Goal: Transaction & Acquisition: Download file/media

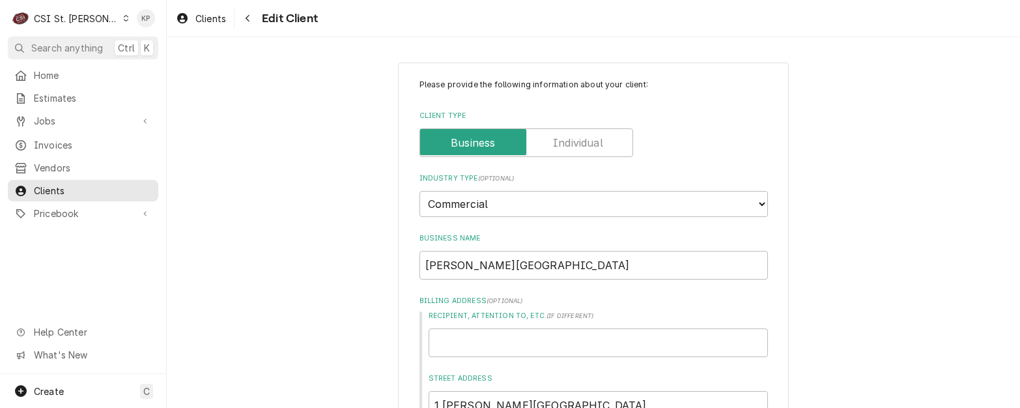
scroll to position [1287, 0]
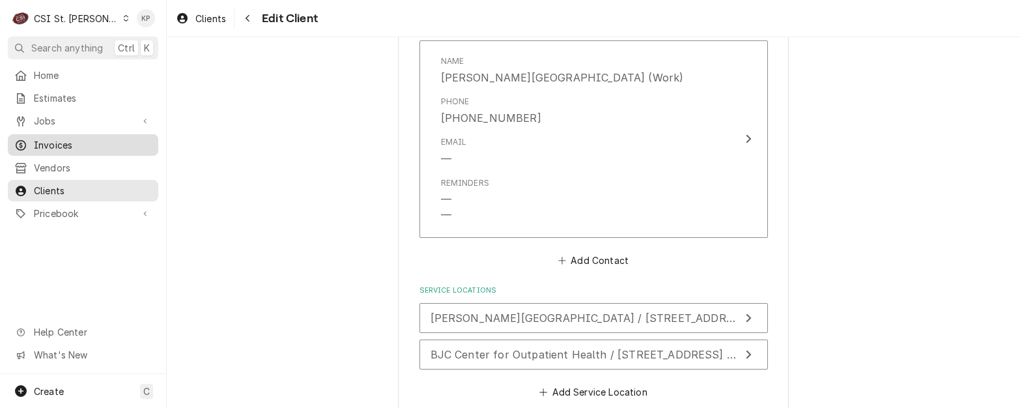
click at [56, 138] on span "Invoices" at bounding box center [93, 145] width 118 height 14
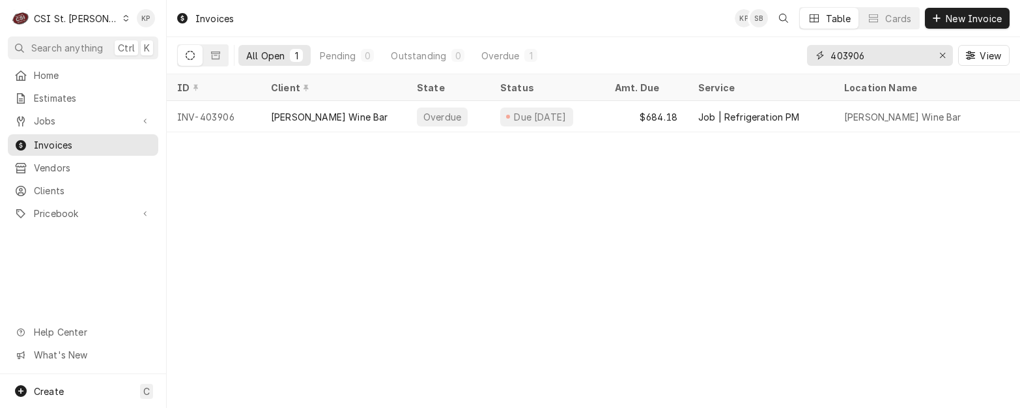
click at [944, 55] on icon "Erase input" at bounding box center [942, 55] width 7 height 9
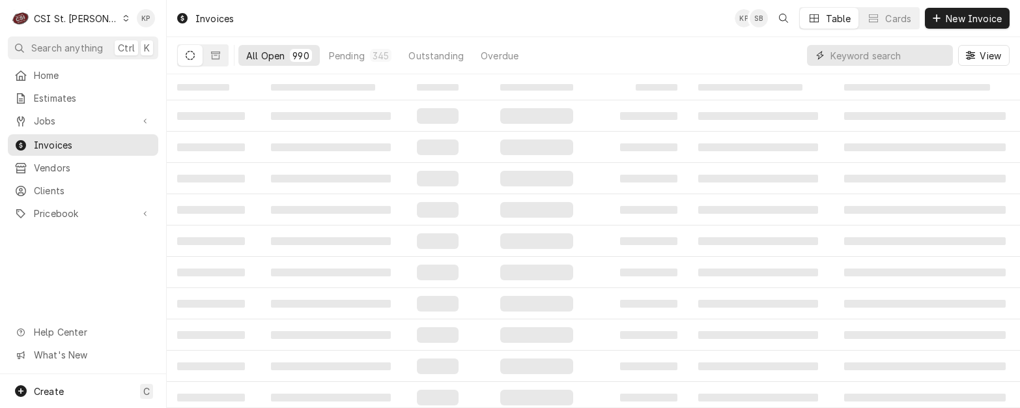
click at [872, 51] on input "Dynamic Content Wrapper" at bounding box center [889, 55] width 116 height 21
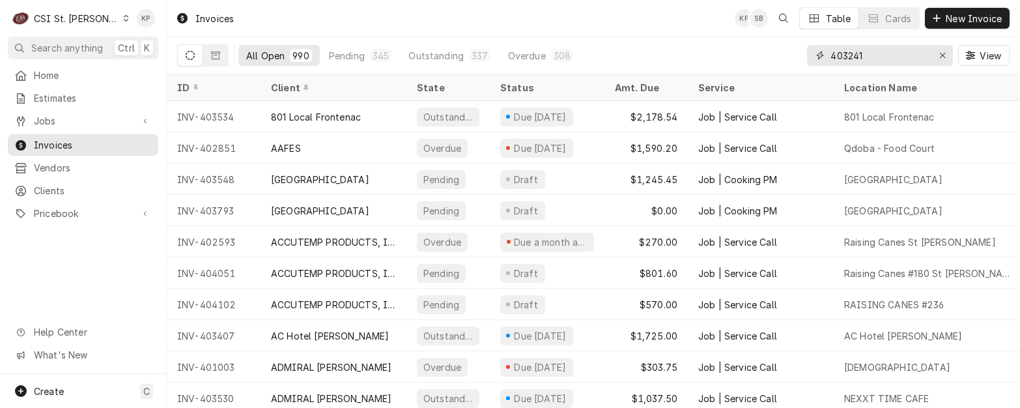
type input "403241"
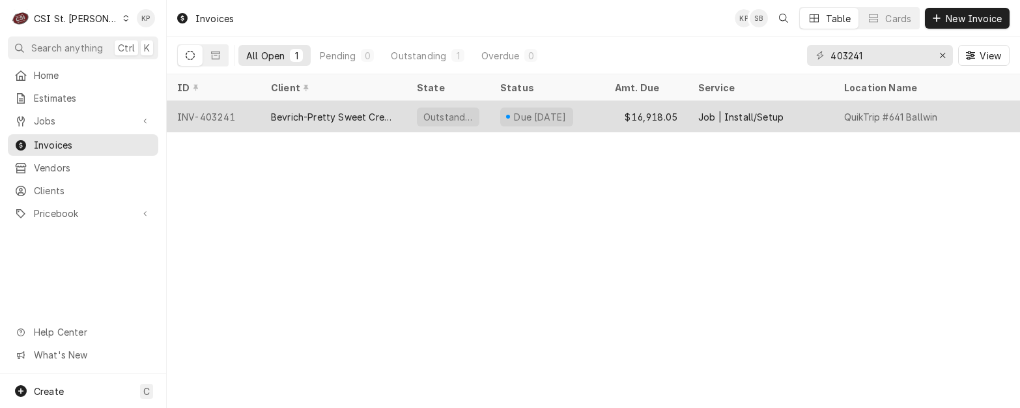
click at [201, 115] on div "INV-403241" at bounding box center [214, 116] width 94 height 31
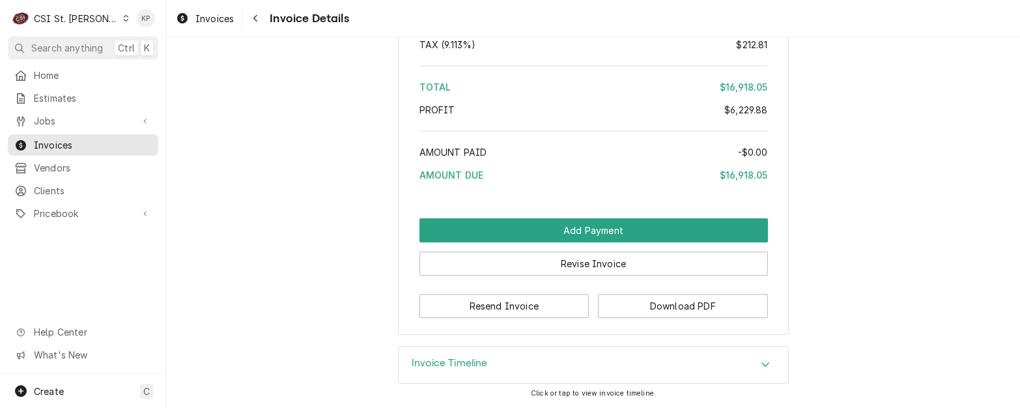
scroll to position [4896, 0]
click at [635, 301] on button "Download PDF" at bounding box center [683, 306] width 170 height 24
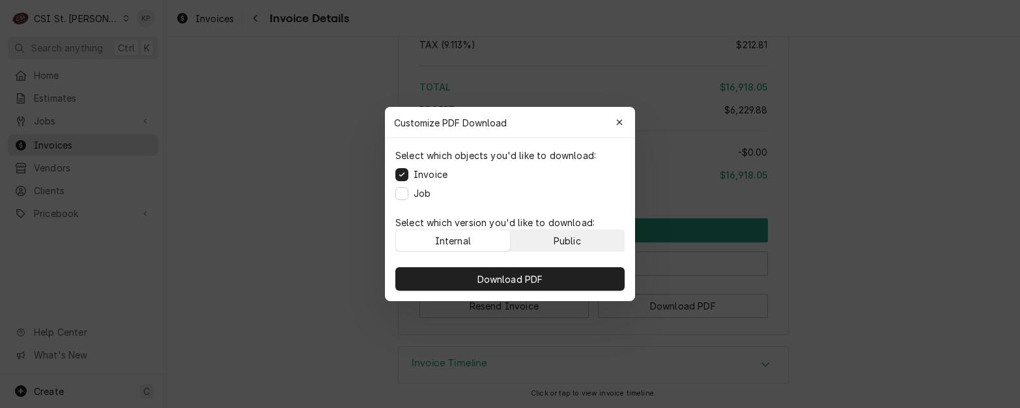
click at [560, 244] on div "Public" at bounding box center [567, 241] width 27 height 14
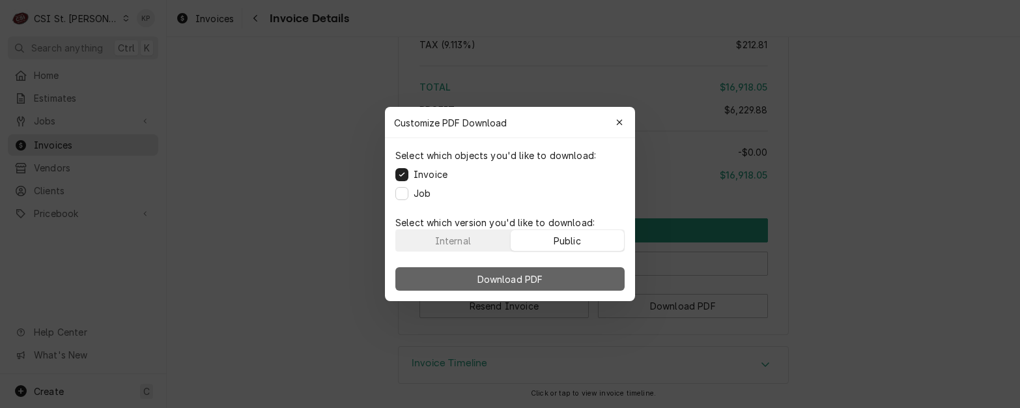
click at [560, 272] on button "Download PDF" at bounding box center [509, 278] width 229 height 23
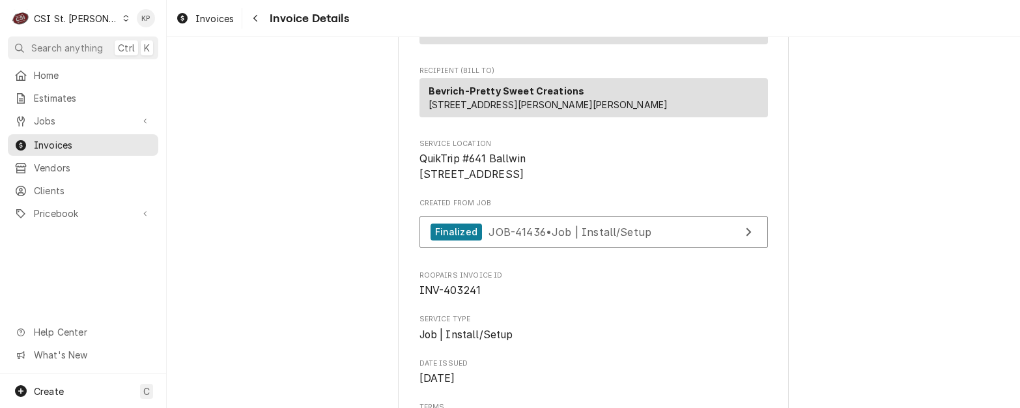
scroll to position [195, 0]
click at [60, 140] on span "Invoices" at bounding box center [93, 145] width 118 height 14
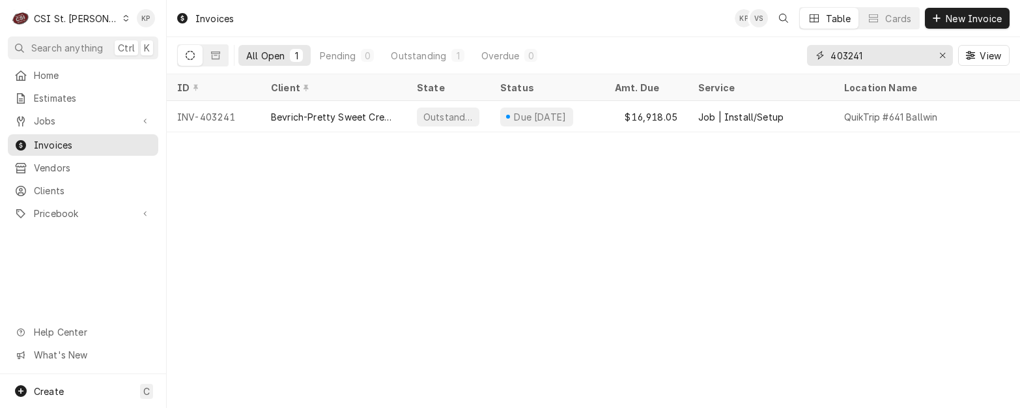
drag, startPoint x: 944, startPoint y: 53, endPoint x: 934, endPoint y: 58, distance: 11.1
click at [944, 53] on icon "Erase input" at bounding box center [942, 55] width 7 height 9
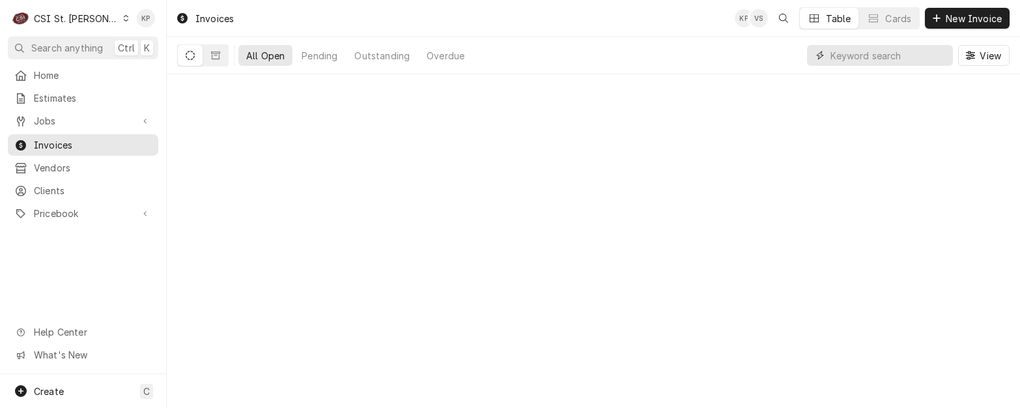
click at [881, 55] on input "Dynamic Content Wrapper" at bounding box center [889, 55] width 116 height 21
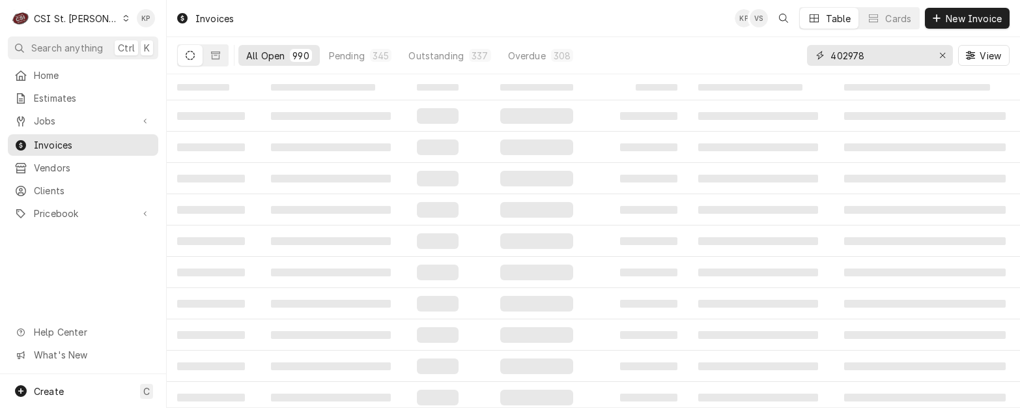
type input "402978"
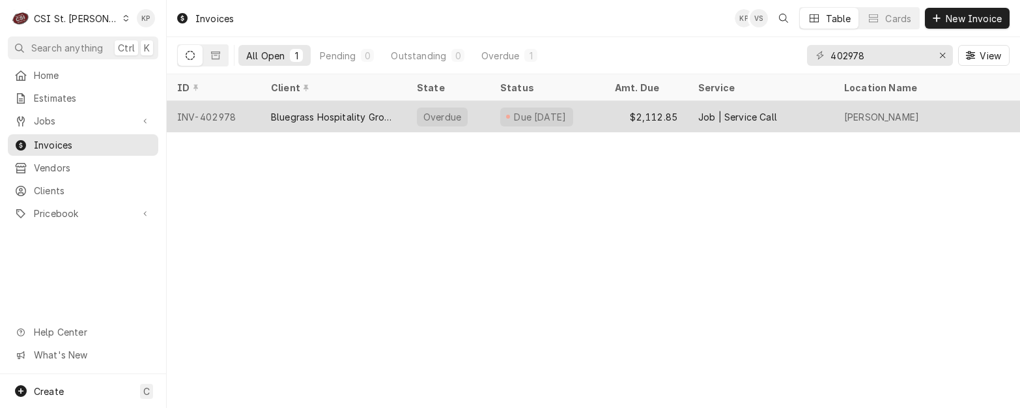
click at [229, 113] on div "INV-402978" at bounding box center [214, 116] width 94 height 31
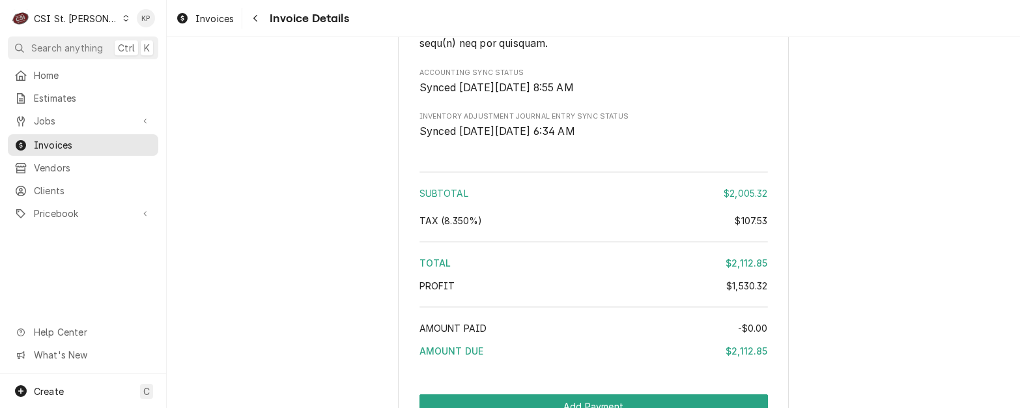
scroll to position [2941, 0]
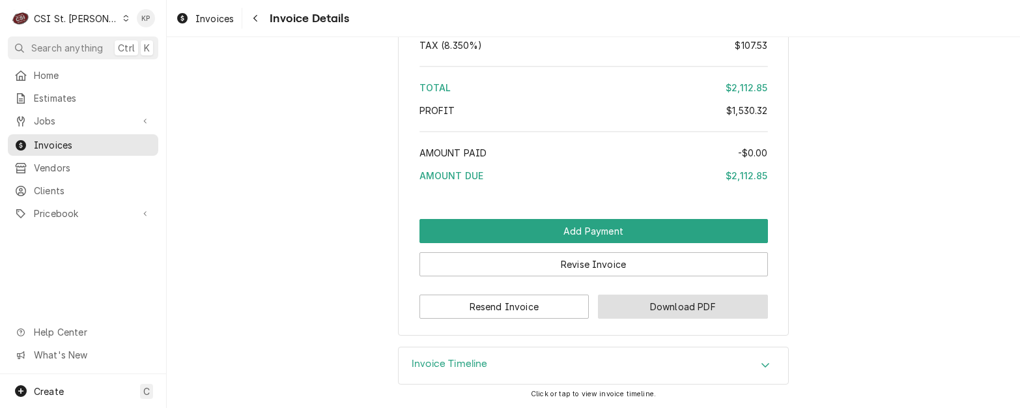
click at [606, 302] on button "Download PDF" at bounding box center [683, 306] width 170 height 24
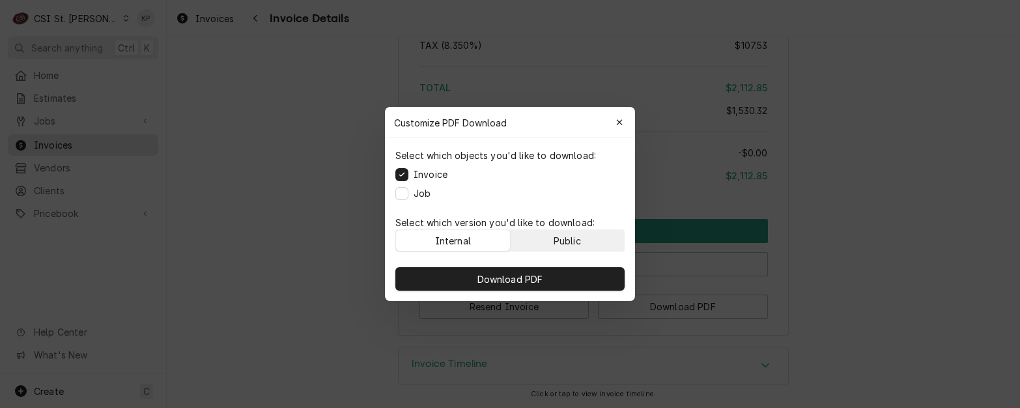
click at [582, 240] on button "Public" at bounding box center [568, 240] width 114 height 21
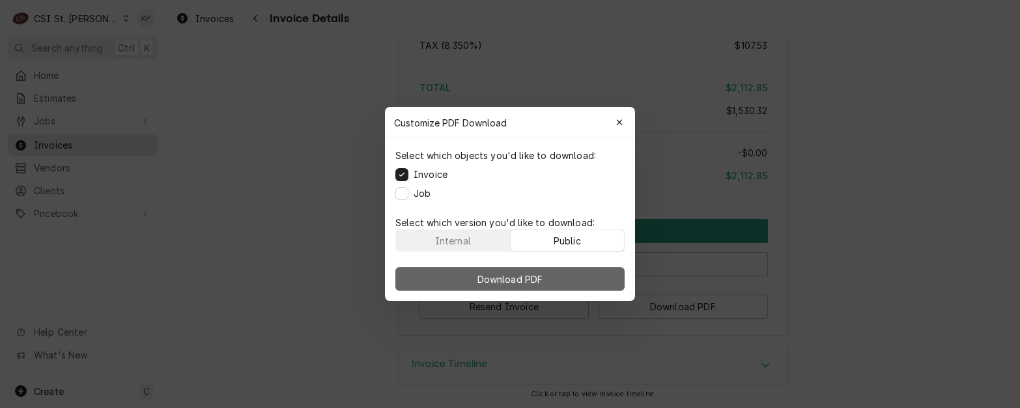
click at [578, 281] on button "Download PDF" at bounding box center [509, 278] width 229 height 23
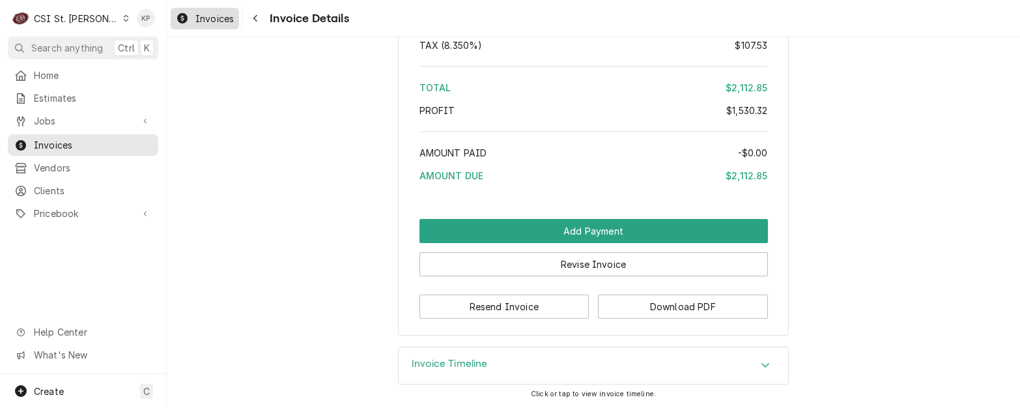
click at [219, 21] on span "Invoices" at bounding box center [214, 19] width 38 height 14
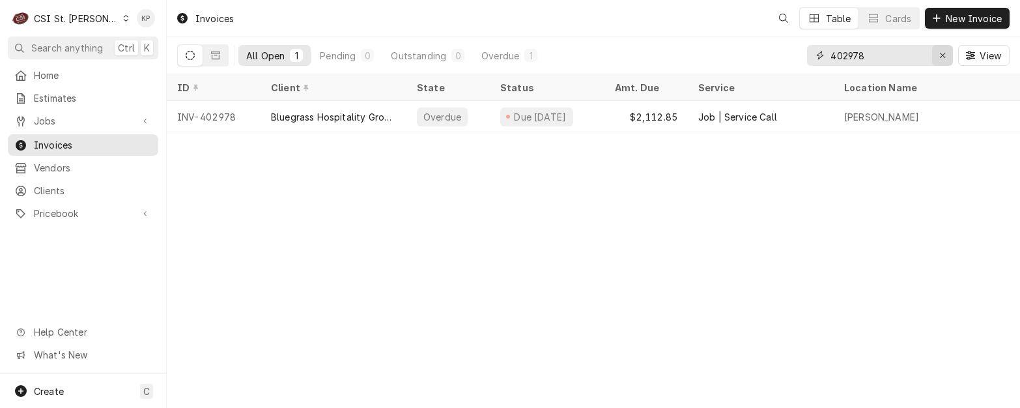
click at [941, 54] on icon "Erase input" at bounding box center [942, 55] width 7 height 9
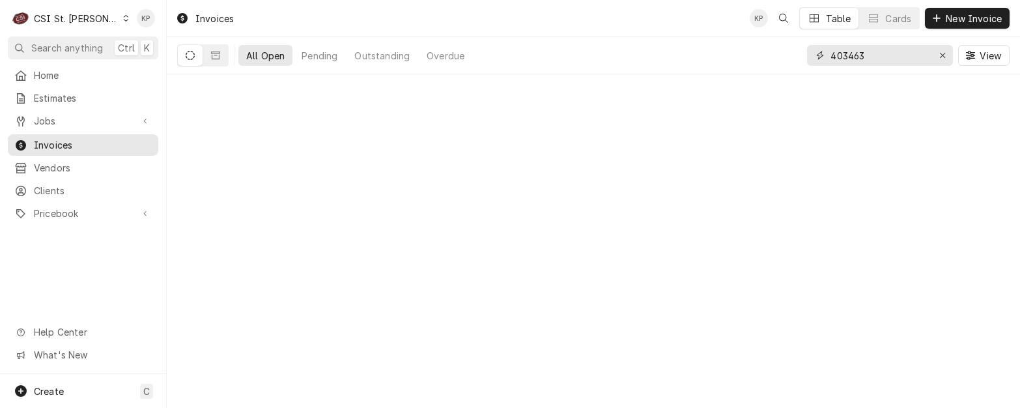
type input "403463"
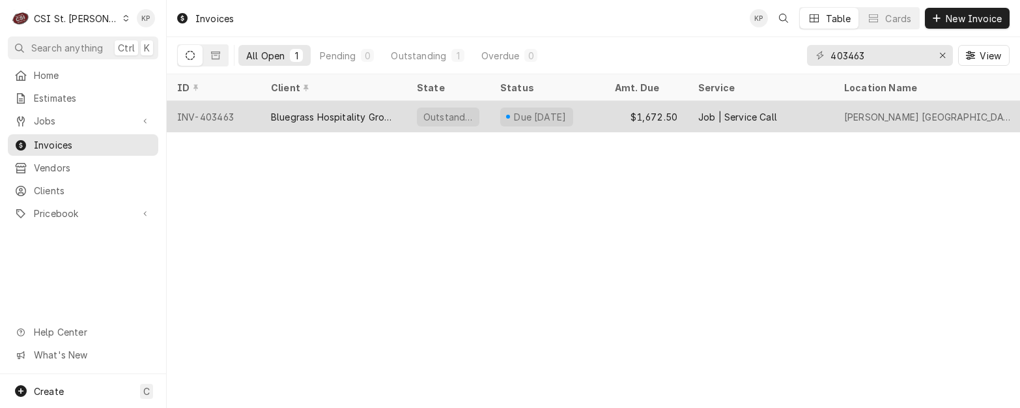
click at [183, 111] on div "INV-403463" at bounding box center [214, 116] width 94 height 31
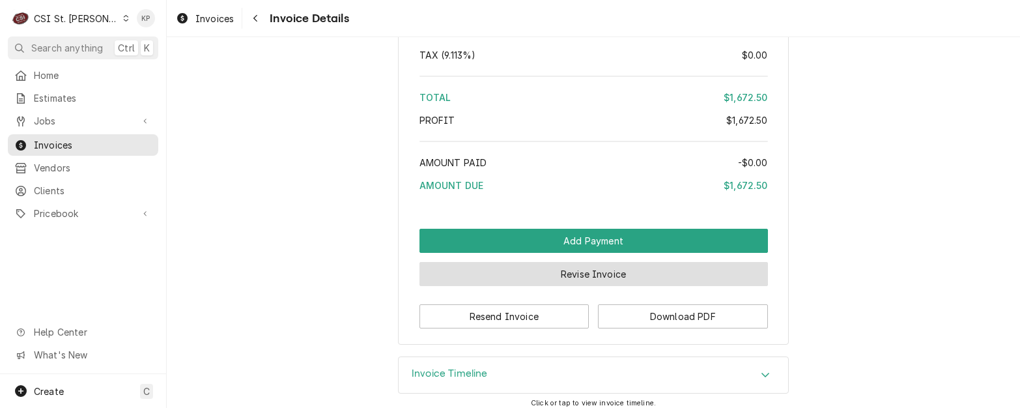
scroll to position [2518, 0]
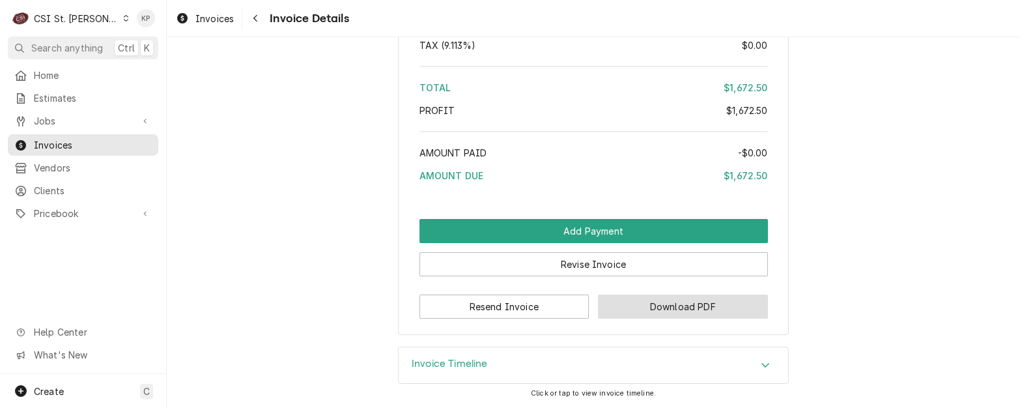
click at [642, 310] on button "Download PDF" at bounding box center [683, 306] width 170 height 24
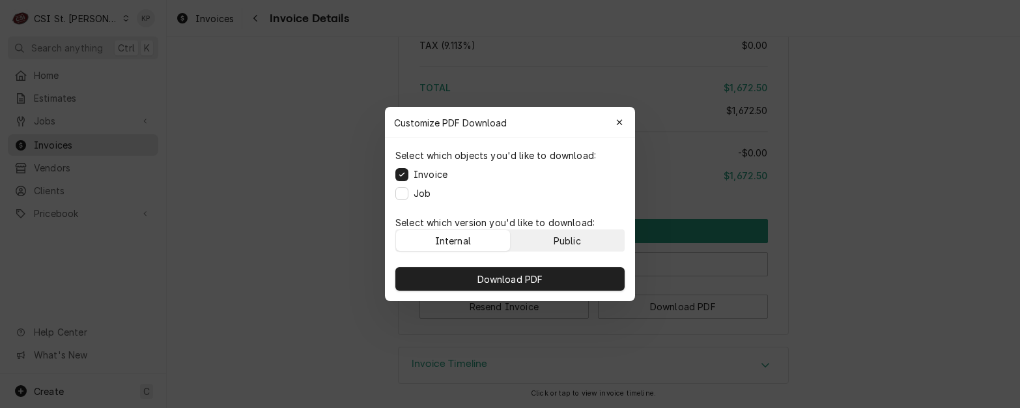
click at [589, 233] on button "Public" at bounding box center [568, 240] width 114 height 21
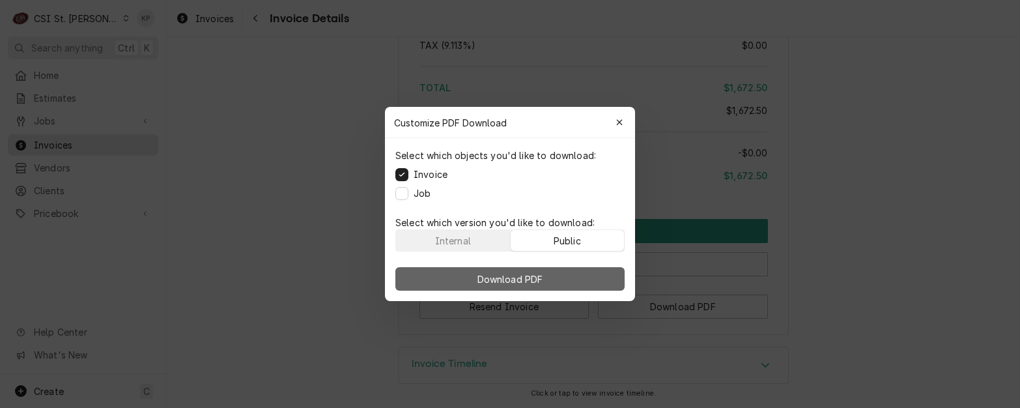
click at [580, 283] on button "Download PDF" at bounding box center [509, 278] width 229 height 23
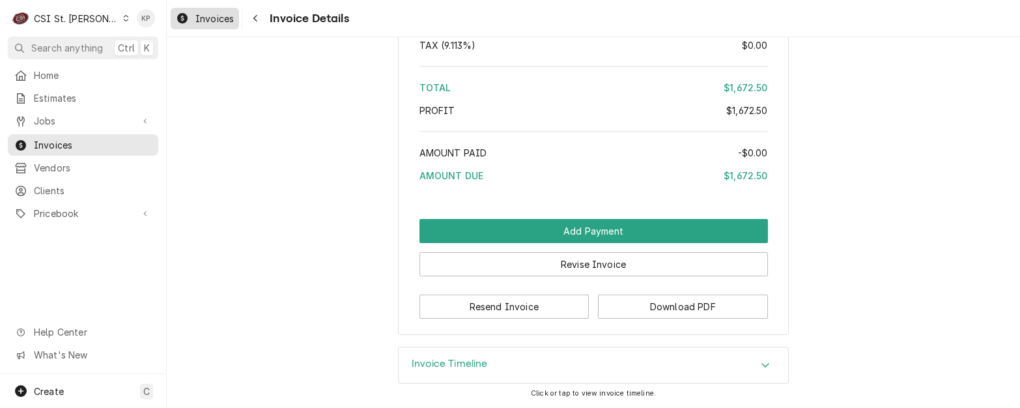
click at [190, 18] on div "Invoices" at bounding box center [204, 18] width 63 height 16
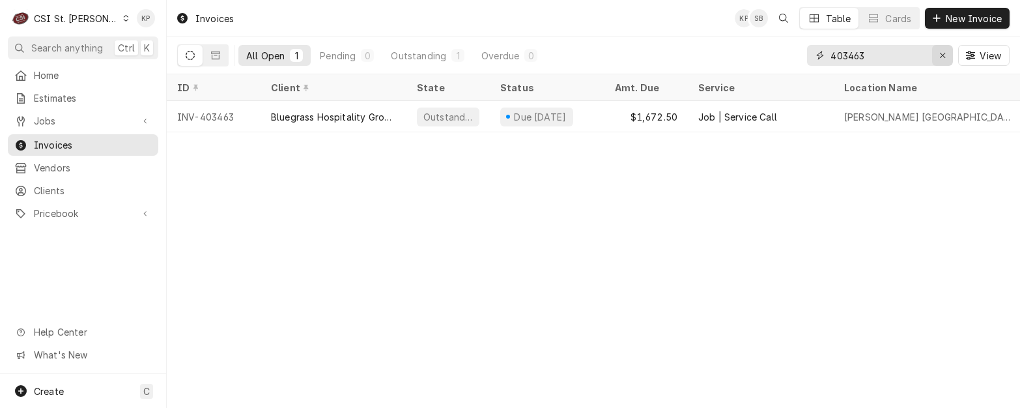
click at [945, 54] on icon "Erase input" at bounding box center [942, 55] width 7 height 9
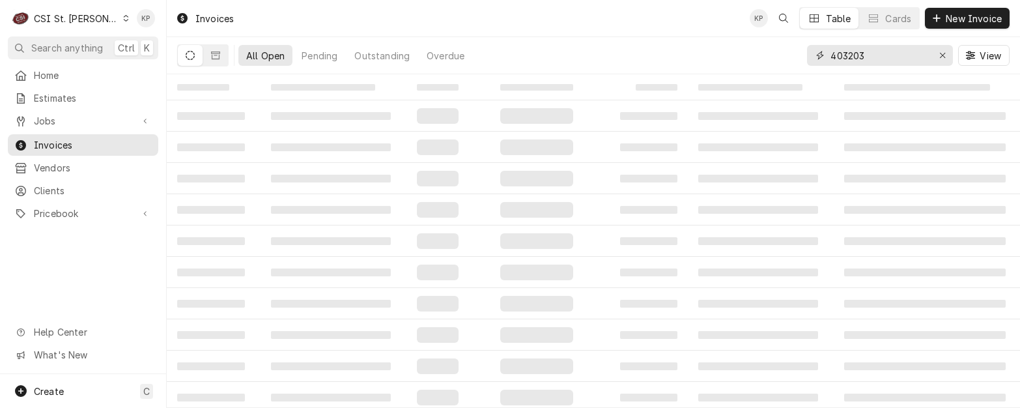
type input "403203"
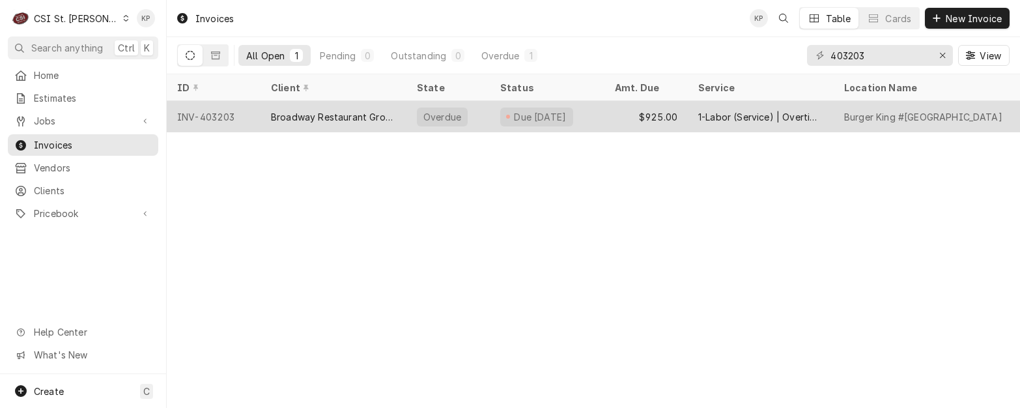
click at [217, 115] on div "INV-403203" at bounding box center [214, 116] width 94 height 31
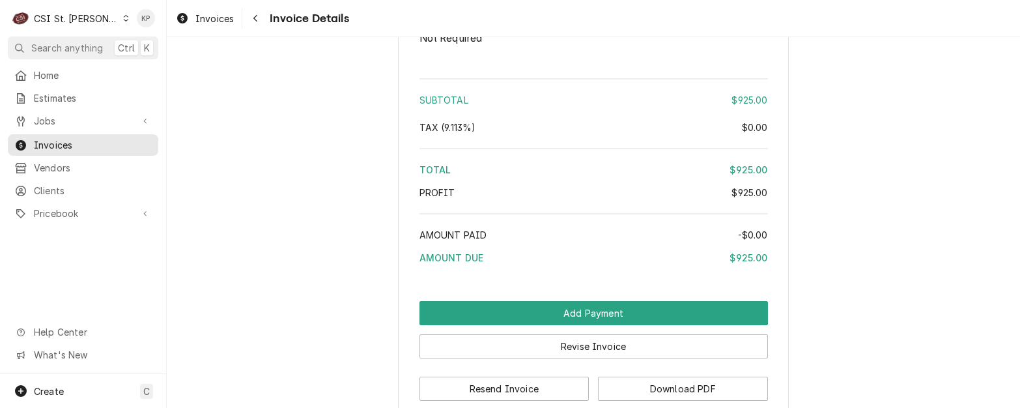
scroll to position [2340, 0]
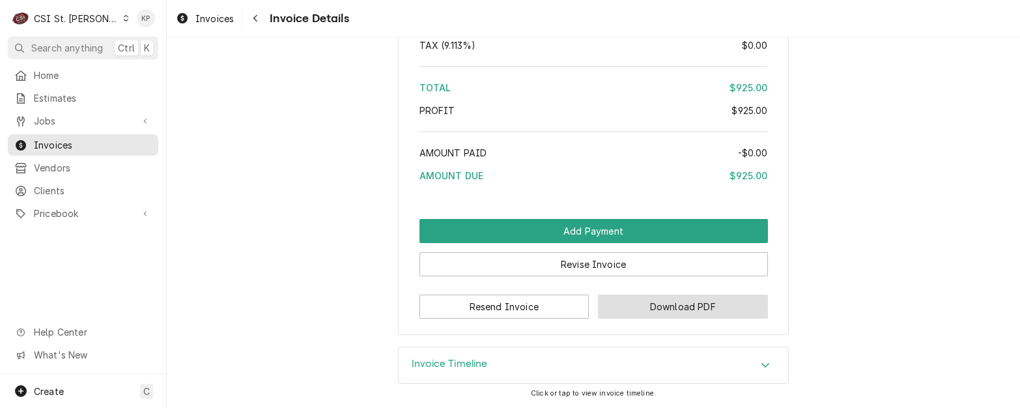
click at [637, 307] on button "Download PDF" at bounding box center [683, 306] width 170 height 24
